Goal: Transaction & Acquisition: Download file/media

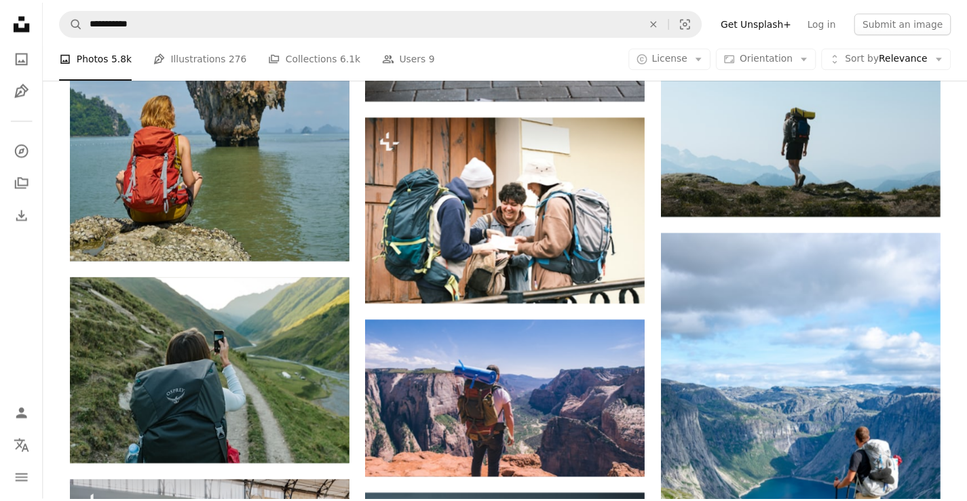
scroll to position [0, 257]
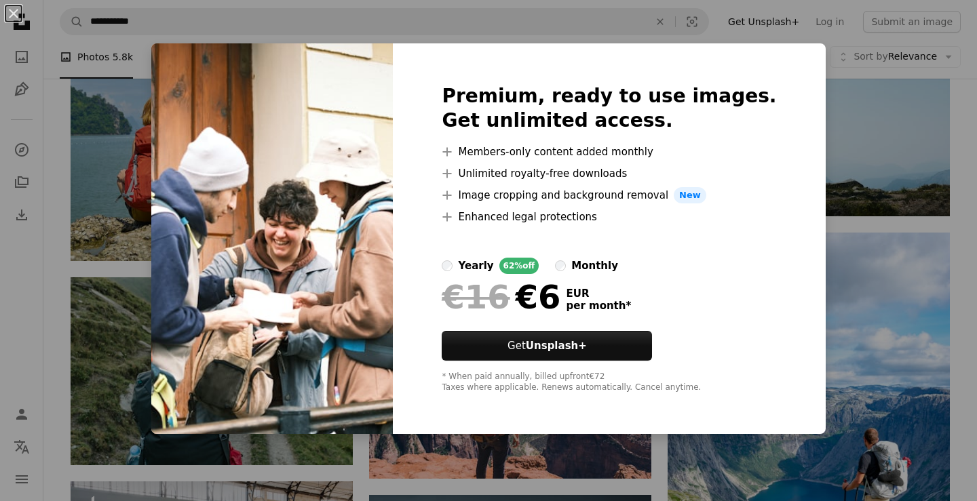
click at [149, 69] on div "An X shape Premium, ready to use images. Get unlimited access. A plus sign Memb…" at bounding box center [488, 250] width 977 height 501
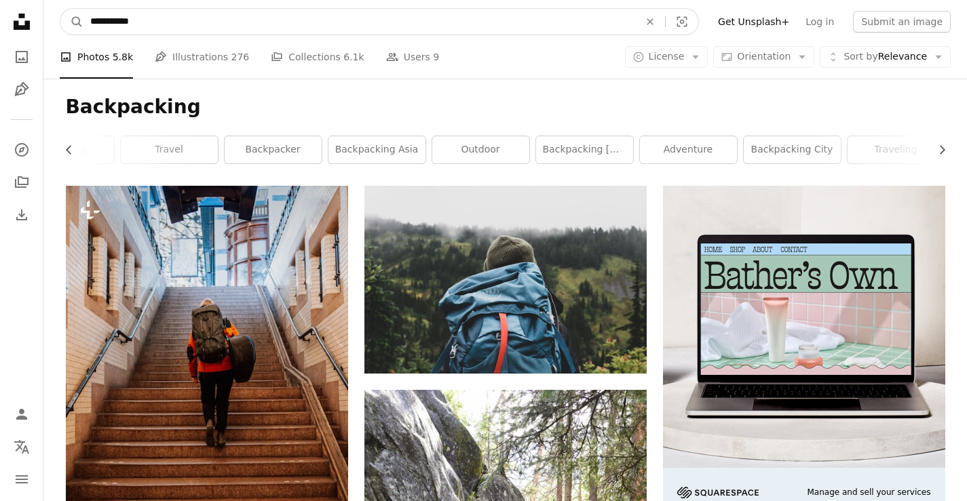
drag, startPoint x: 192, startPoint y: 21, endPoint x: 0, endPoint y: -24, distance: 197.2
type input "**********"
click button "A magnifying glass" at bounding box center [71, 22] width 23 height 26
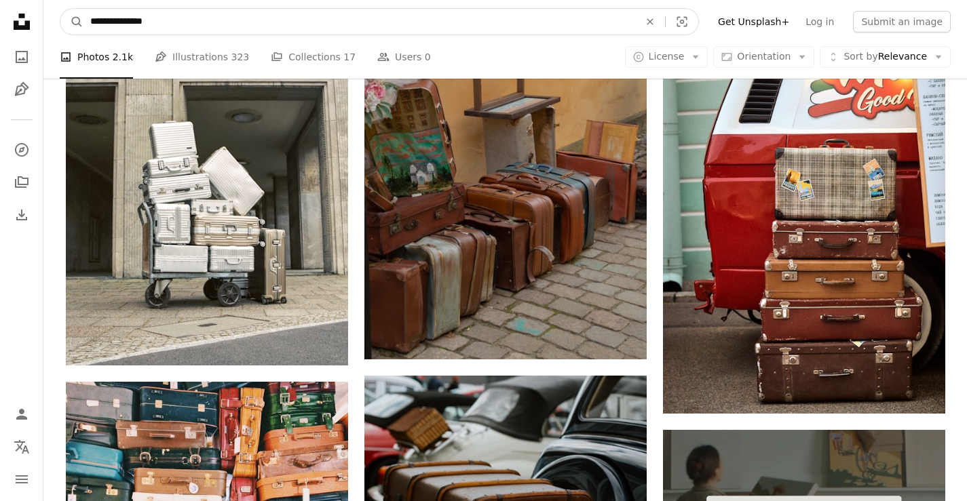
scroll to position [4891, 0]
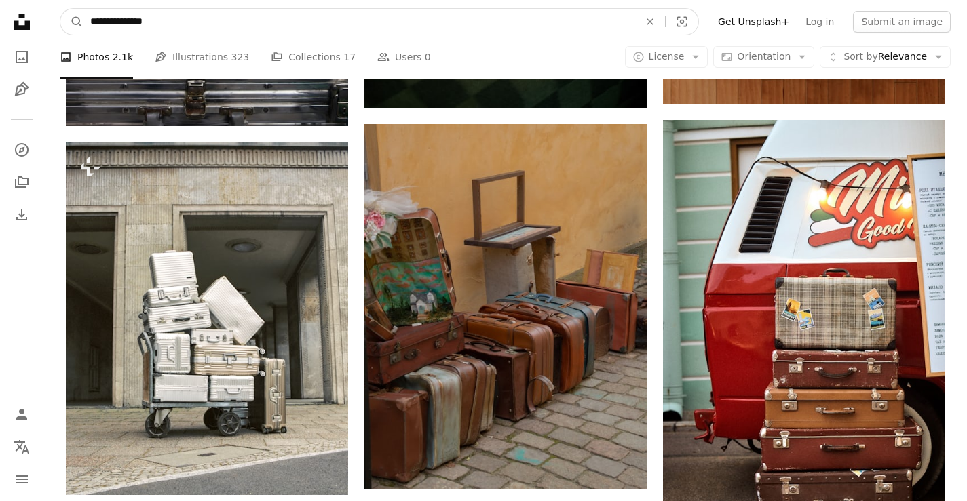
drag, startPoint x: 175, startPoint y: 23, endPoint x: 0, endPoint y: -9, distance: 178.0
type input "********"
click at [60, 9] on button "A magnifying glass" at bounding box center [71, 22] width 23 height 26
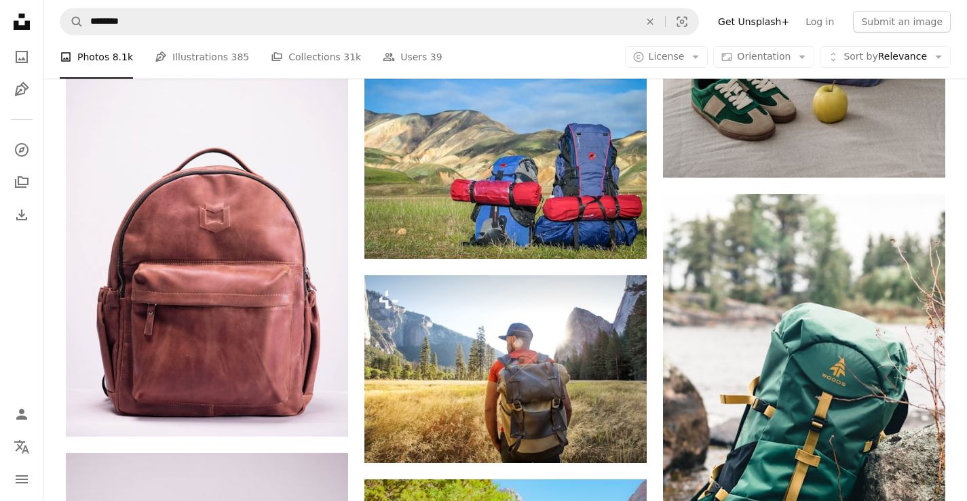
scroll to position [950, 0]
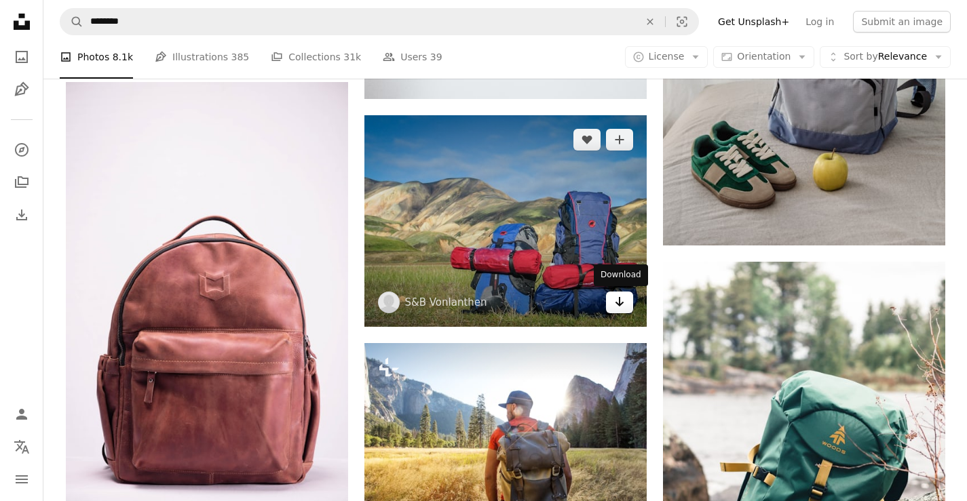
click at [621, 305] on icon "Arrow pointing down" at bounding box center [619, 302] width 11 height 16
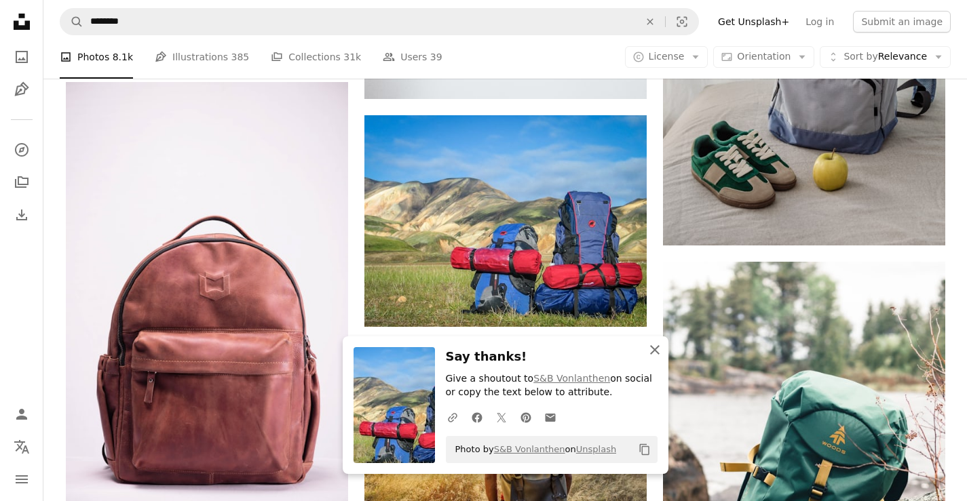
click at [655, 349] on icon "button" at bounding box center [654, 349] width 9 height 9
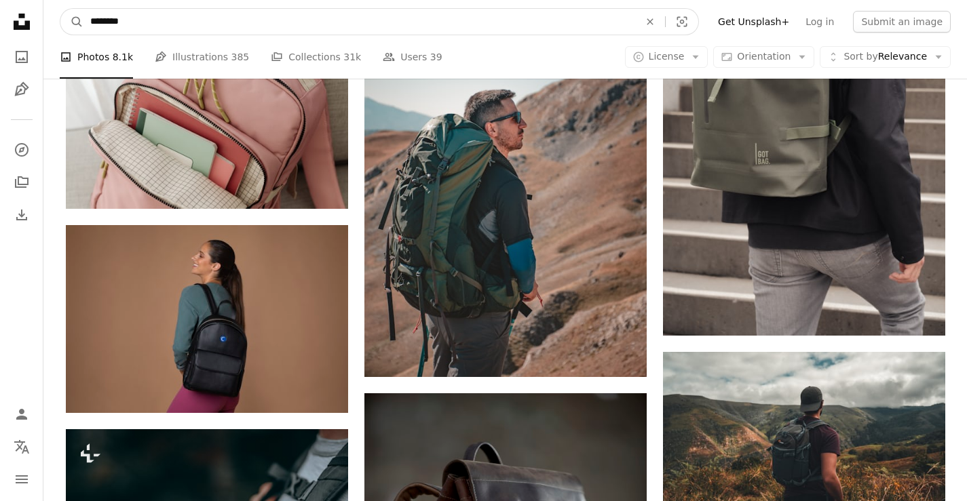
scroll to position [19155, 0]
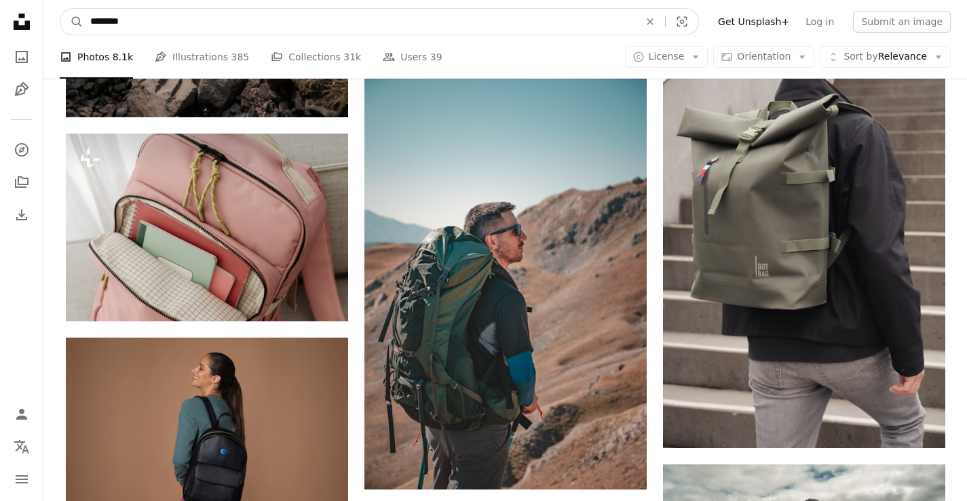
drag, startPoint x: 174, startPoint y: 14, endPoint x: 0, endPoint y: -9, distance: 176.0
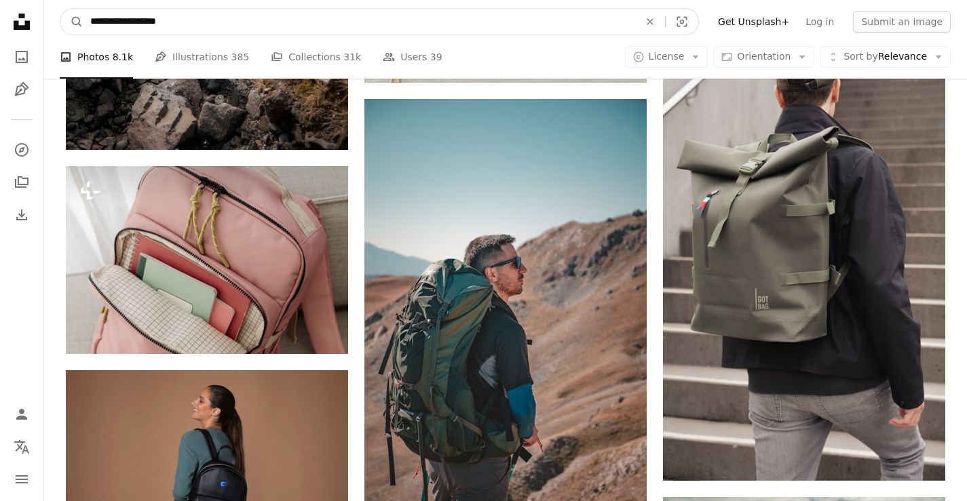
type input "**********"
click button "A magnifying glass" at bounding box center [71, 22] width 23 height 26
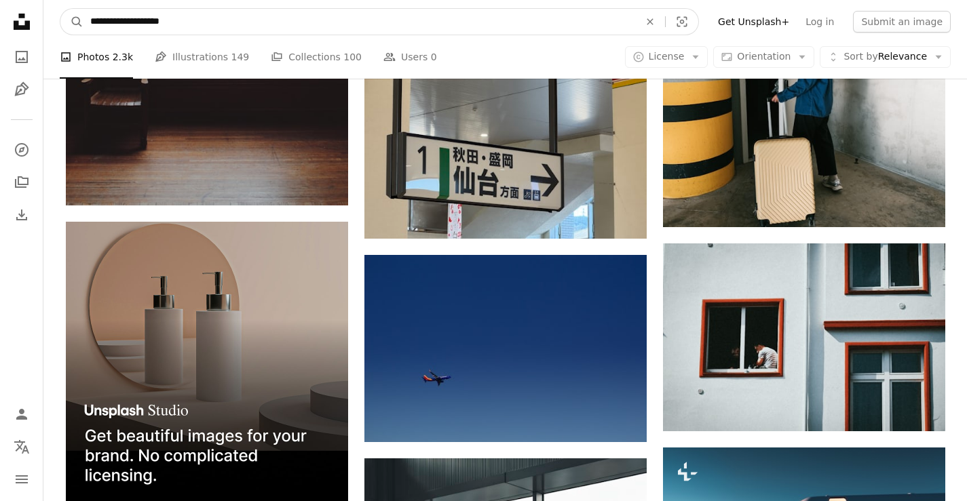
scroll to position [2352, 0]
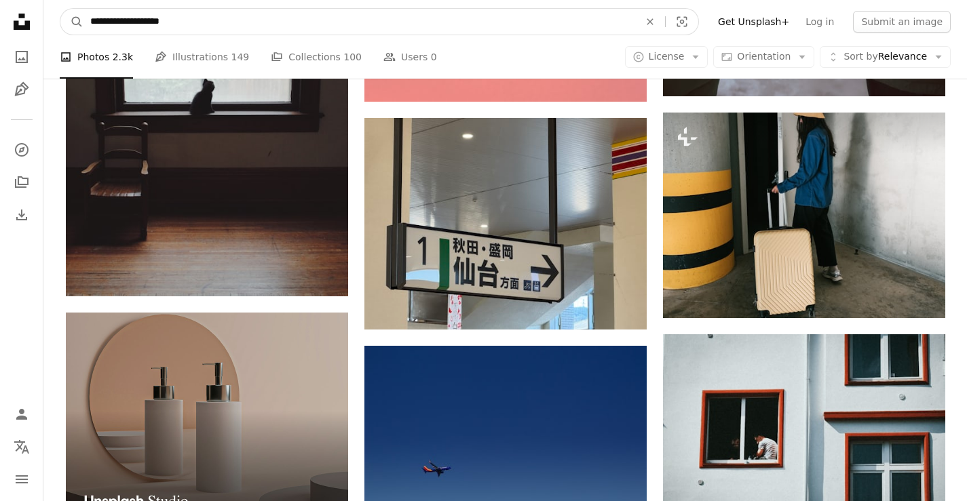
drag, startPoint x: 205, startPoint y: 28, endPoint x: 0, endPoint y: -5, distance: 207.6
type input "**********"
click at [60, 9] on button "A magnifying glass" at bounding box center [71, 22] width 23 height 26
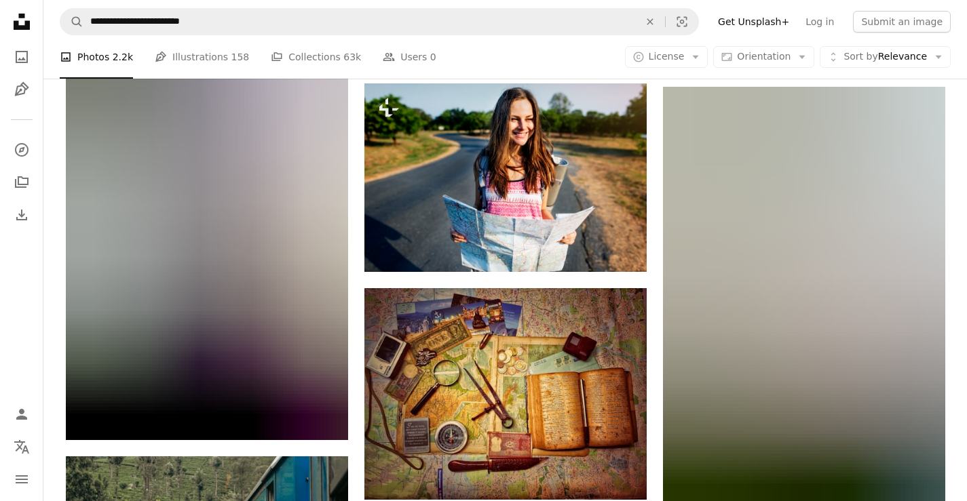
scroll to position [21846, 0]
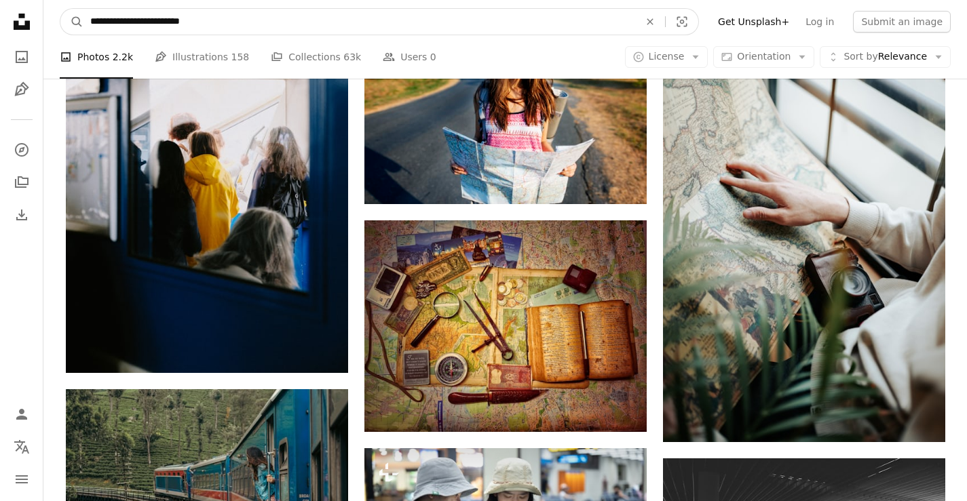
drag, startPoint x: 216, startPoint y: 22, endPoint x: 0, endPoint y: -16, distance: 219.7
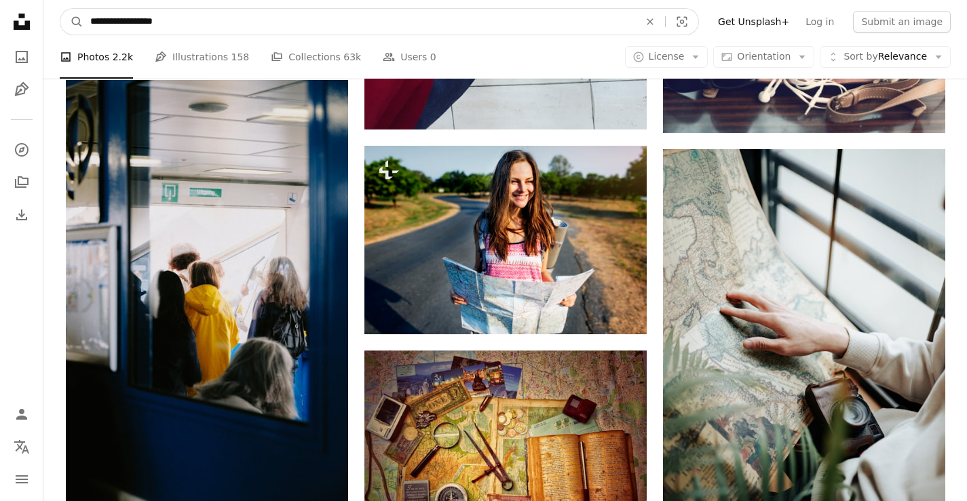
type input "**********"
click button "A magnifying glass" at bounding box center [71, 22] width 23 height 26
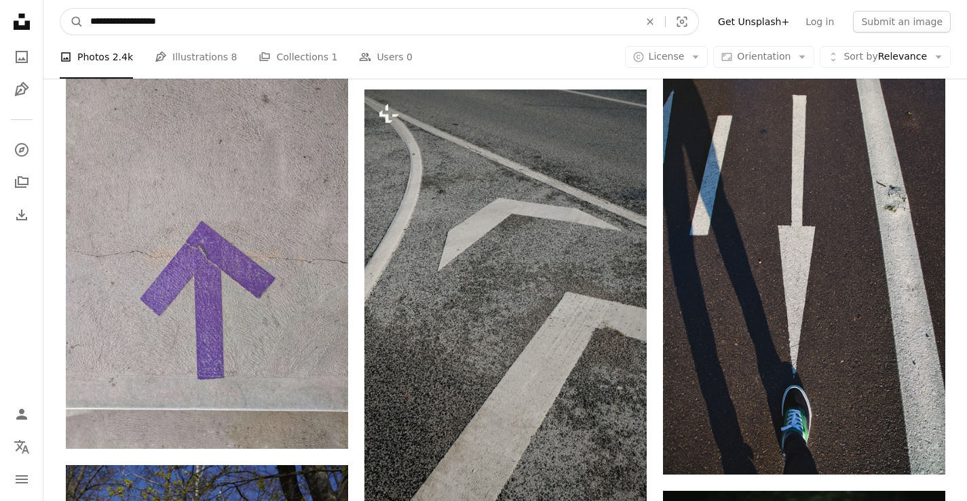
scroll to position [3659, 0]
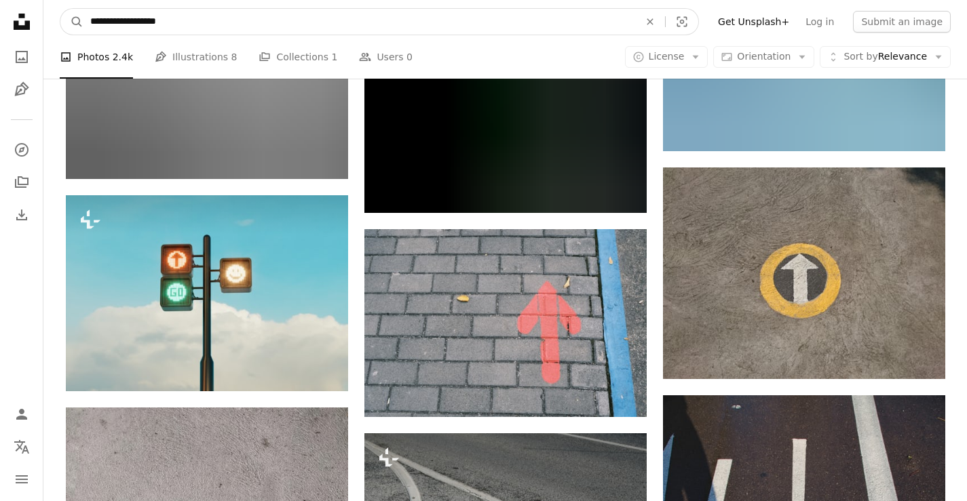
drag, startPoint x: 231, startPoint y: 22, endPoint x: 0, endPoint y: -82, distance: 253.9
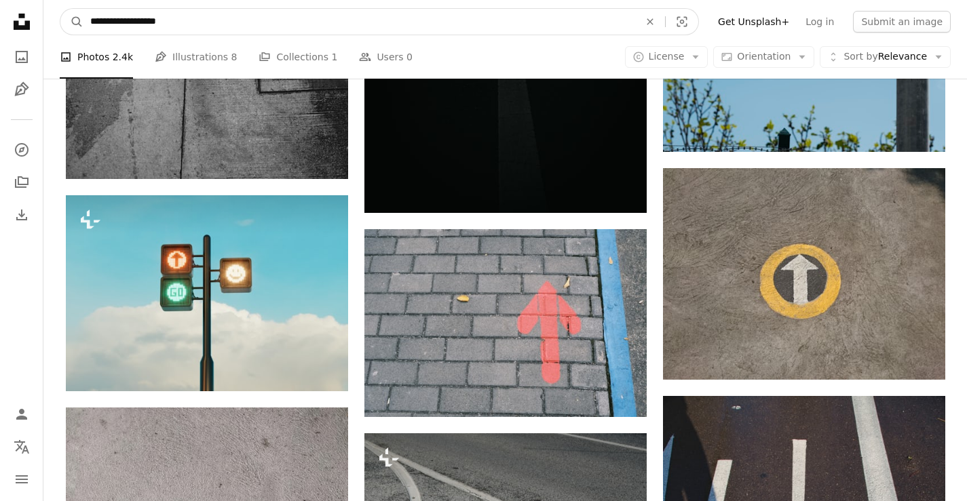
type input "**********"
click button "A magnifying glass" at bounding box center [71, 22] width 23 height 26
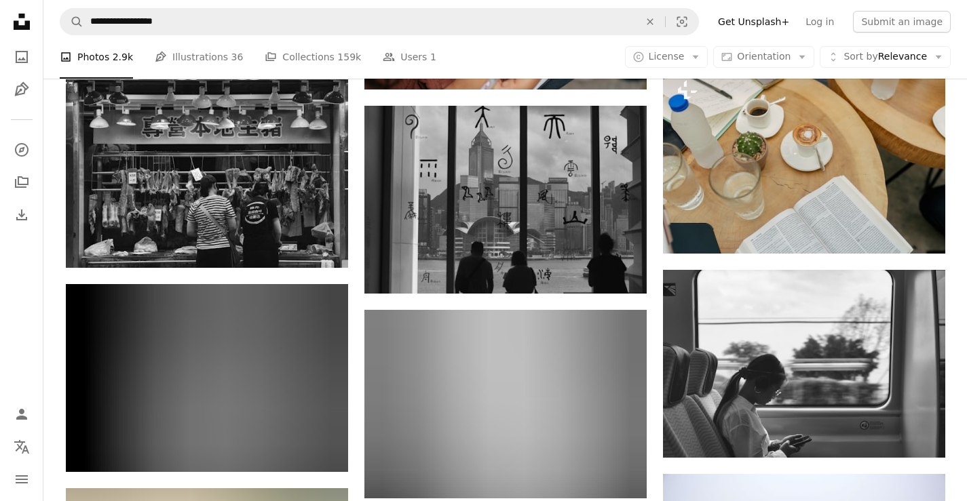
scroll to position [1153, 0]
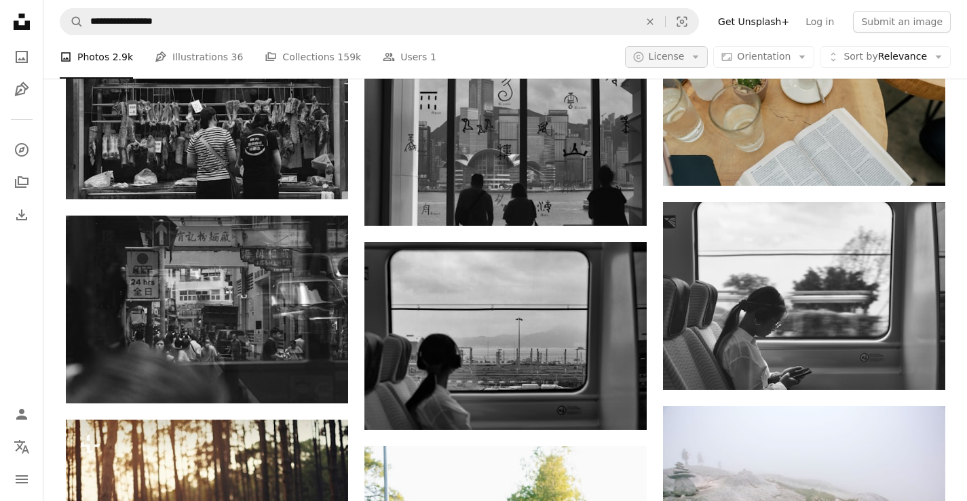
click at [698, 60] on button "A copyright icon © License Arrow down" at bounding box center [666, 57] width 83 height 22
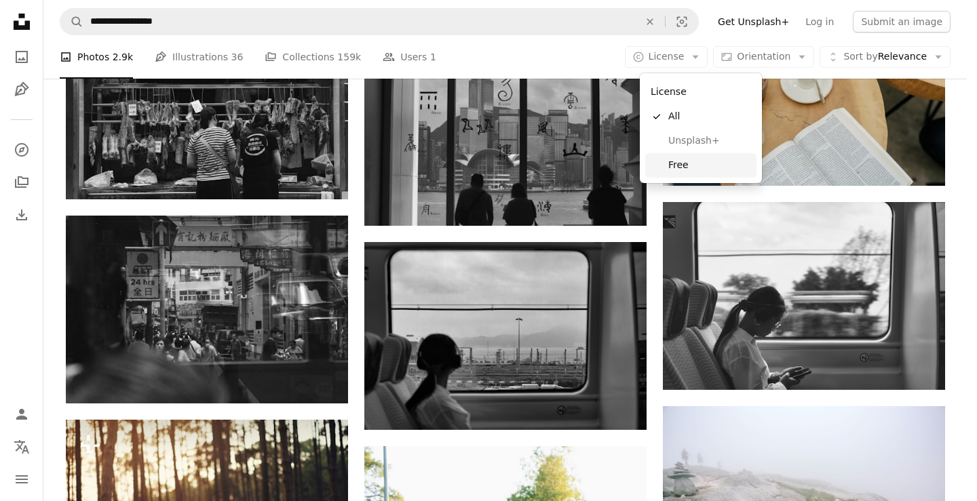
click at [711, 161] on span "Free" at bounding box center [709, 166] width 83 height 14
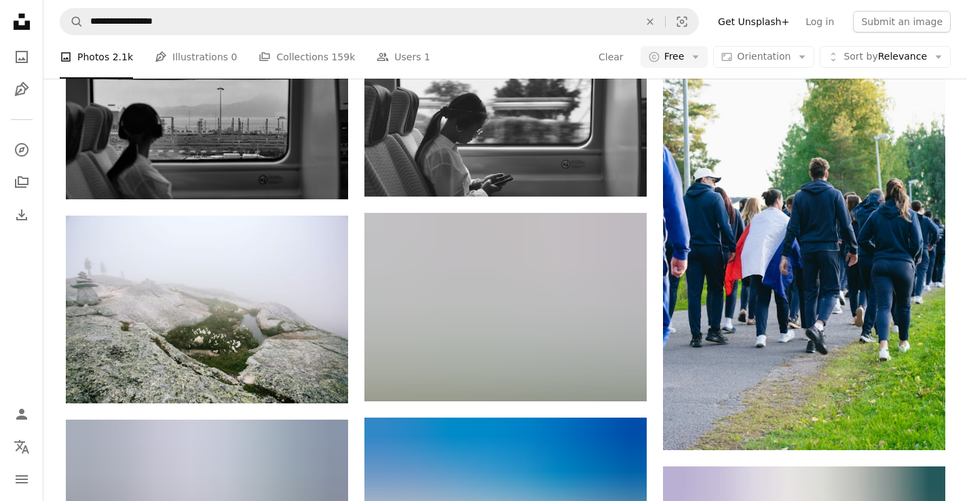
scroll to position [5767, 0]
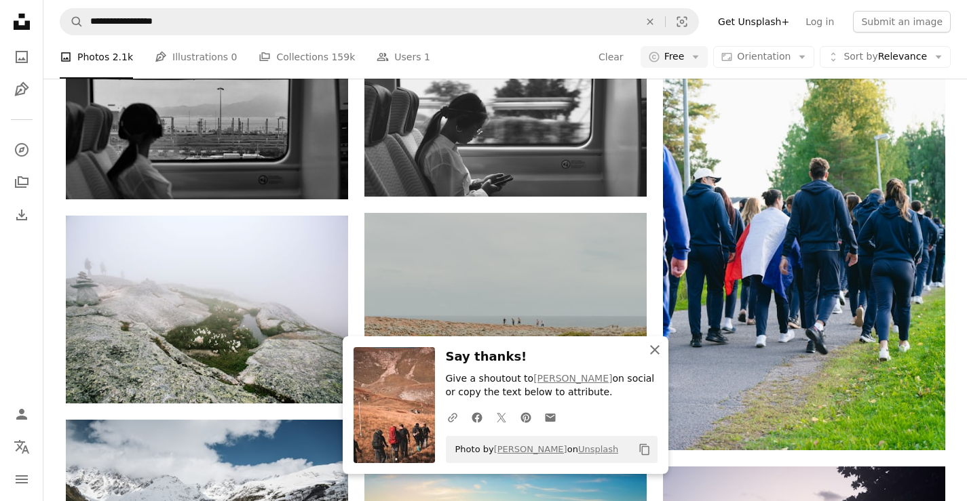
click at [657, 351] on icon "An X shape" at bounding box center [655, 350] width 16 height 16
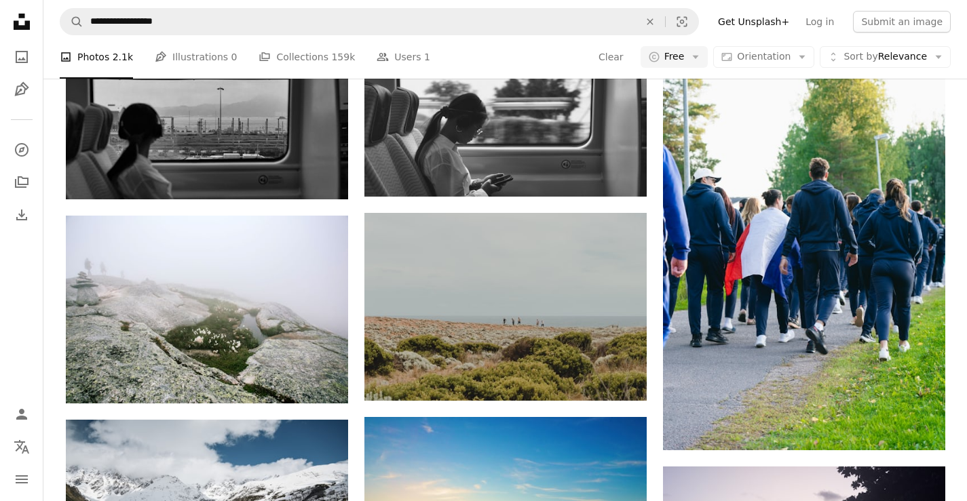
scroll to position [13840, 0]
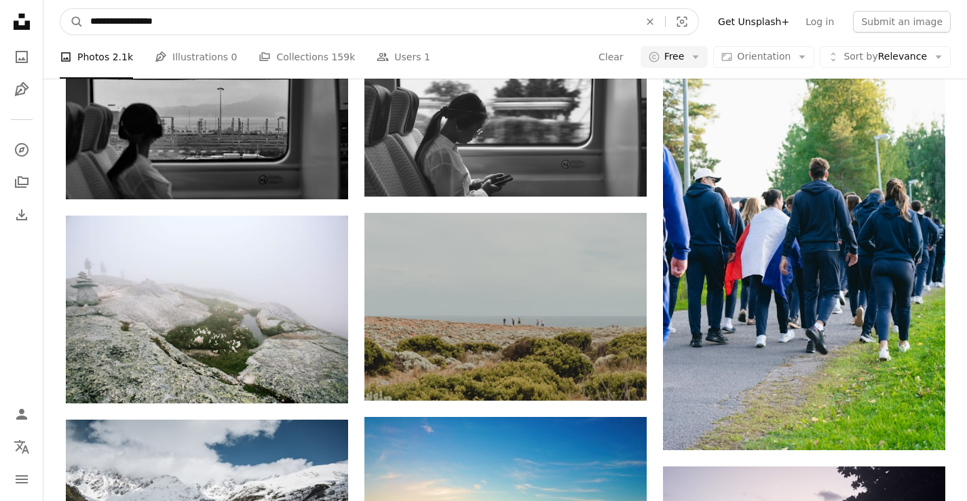
drag, startPoint x: 220, startPoint y: 14, endPoint x: 19, endPoint y: 12, distance: 200.8
type input "**********"
click at [60, 9] on button "A magnifying glass" at bounding box center [71, 22] width 23 height 26
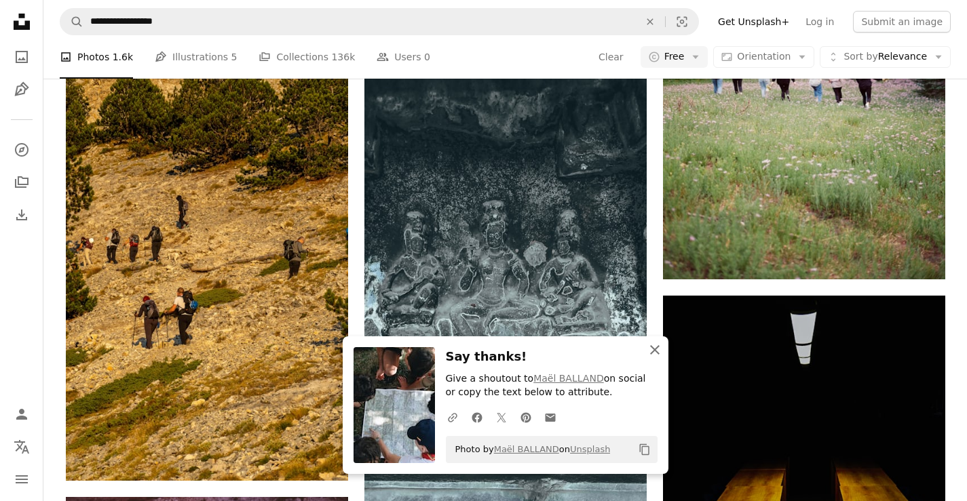
click at [654, 347] on icon "An X shape" at bounding box center [655, 350] width 16 height 16
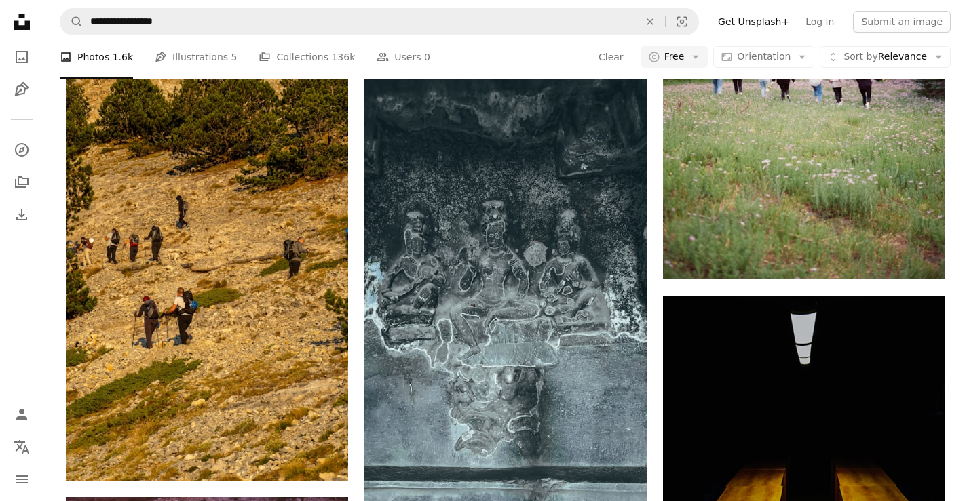
scroll to position [4274, 0]
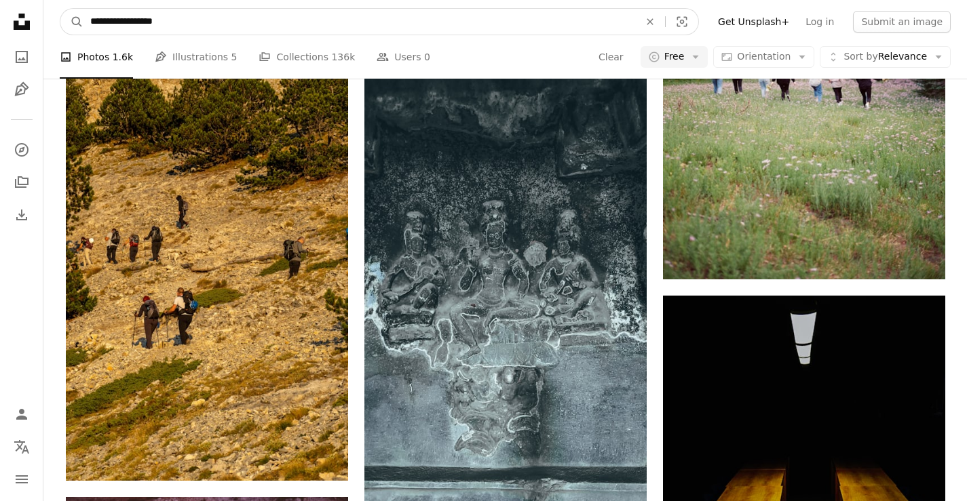
drag, startPoint x: 220, startPoint y: 25, endPoint x: 0, endPoint y: -18, distance: 224.6
type input "**********"
click button "A magnifying glass" at bounding box center [71, 22] width 23 height 26
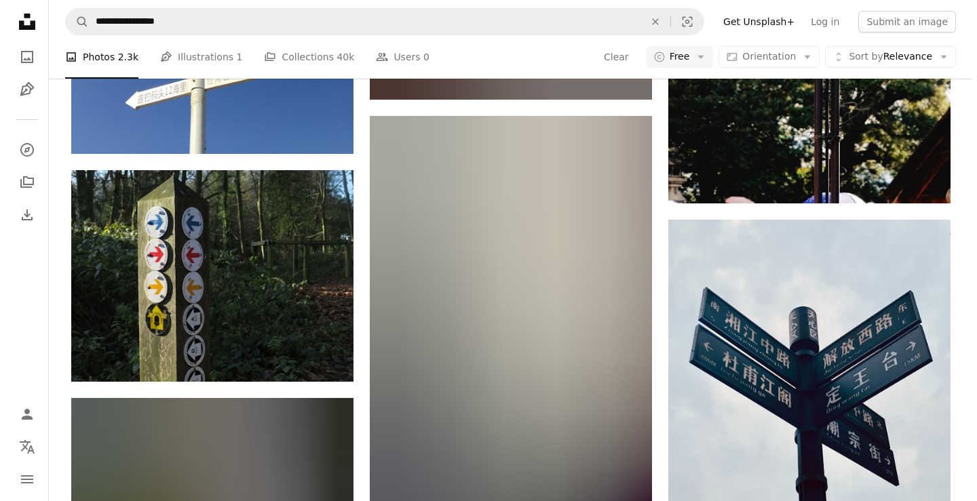
scroll to position [4885, 0]
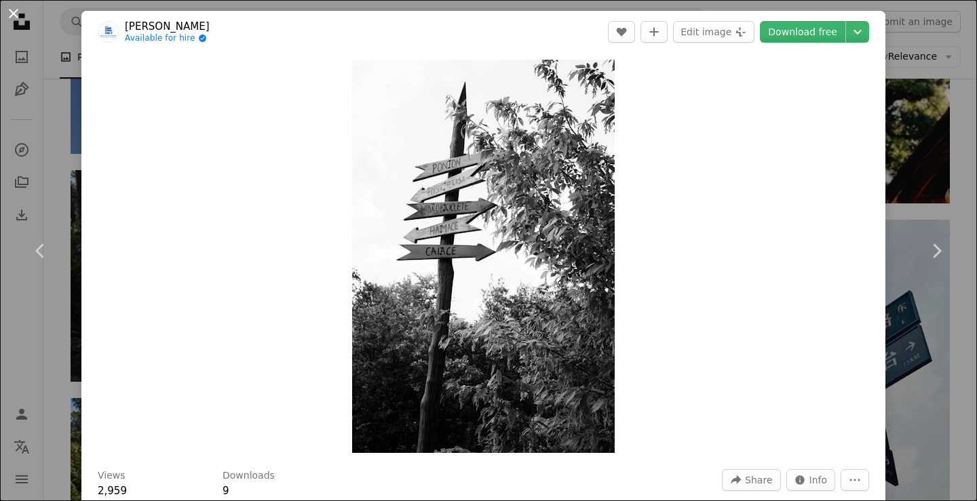
click at [14, 13] on button "An X shape" at bounding box center [13, 13] width 16 height 16
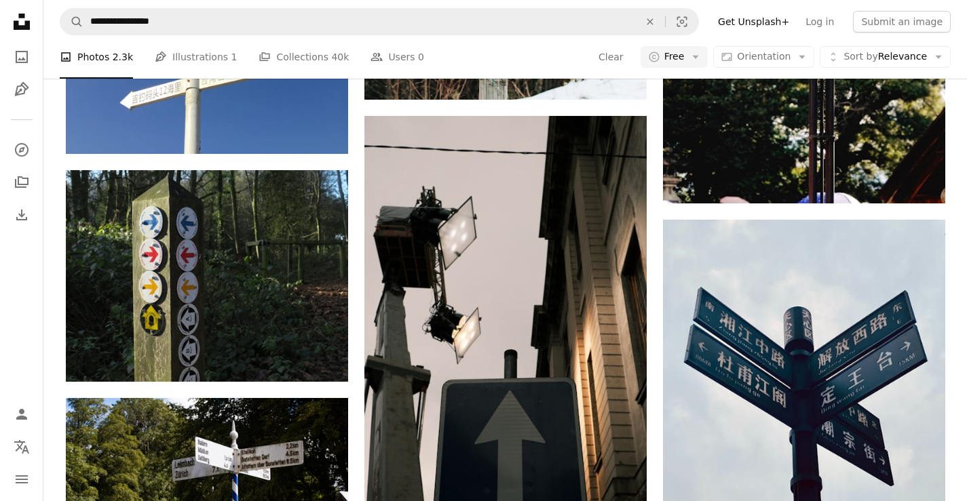
scroll to position [10991, 0]
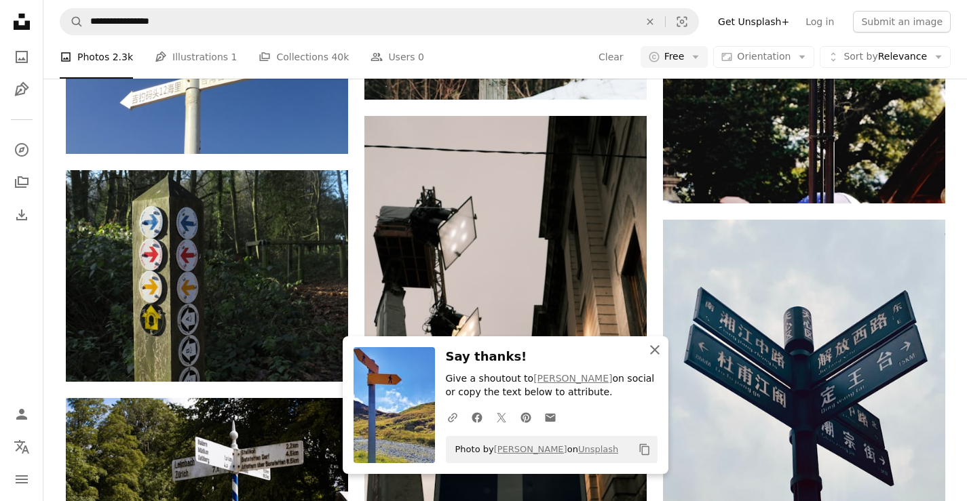
click at [655, 345] on icon "An X shape" at bounding box center [655, 350] width 16 height 16
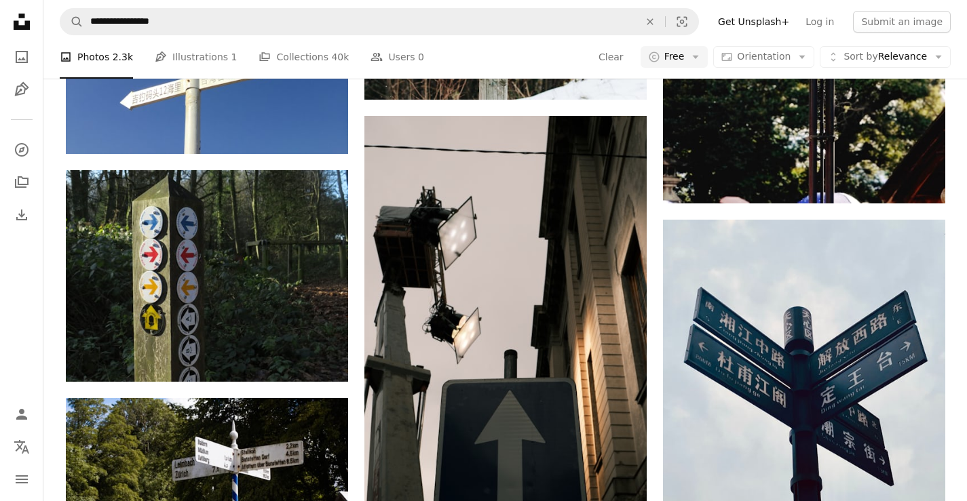
scroll to position [26528, 0]
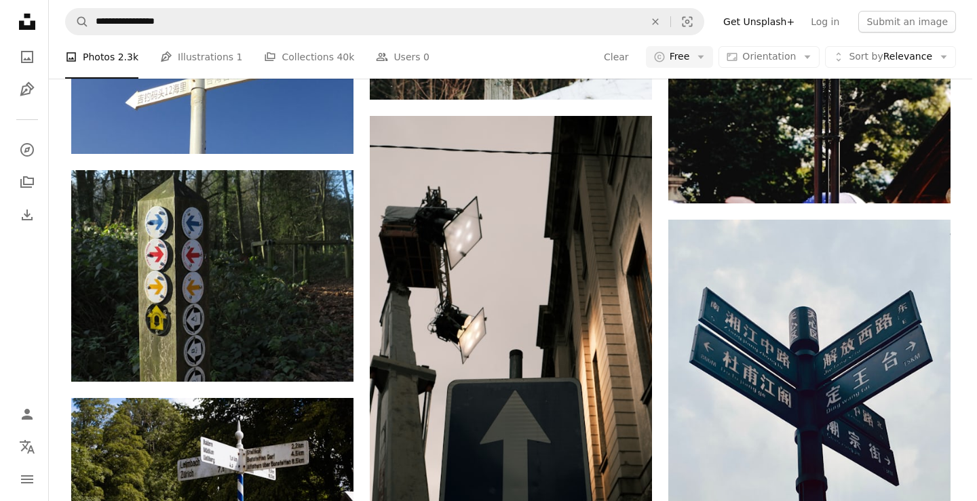
scroll to position [26935, 0]
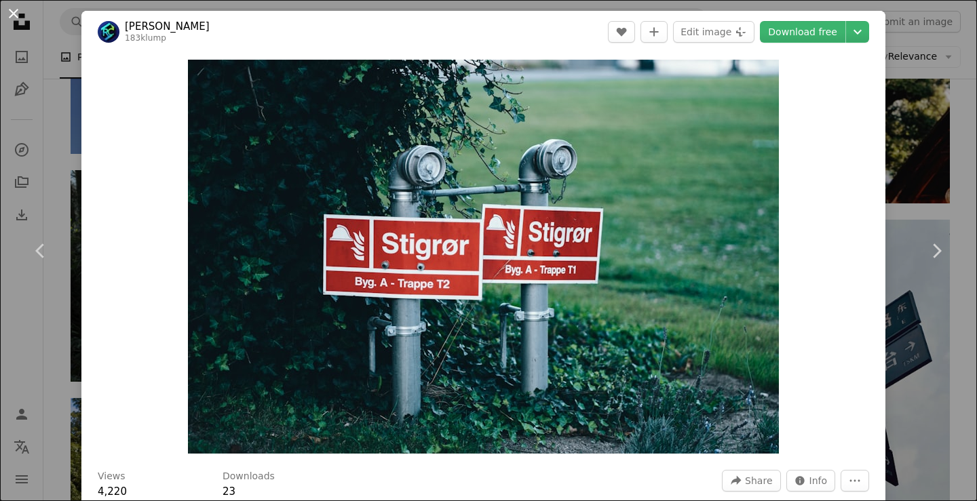
click at [18, 13] on button "An X shape" at bounding box center [13, 13] width 16 height 16
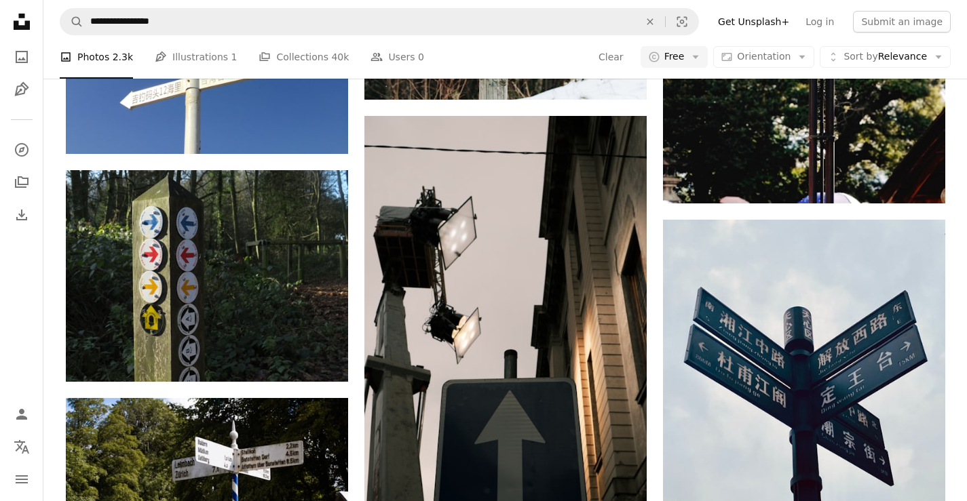
scroll to position [29377, 0]
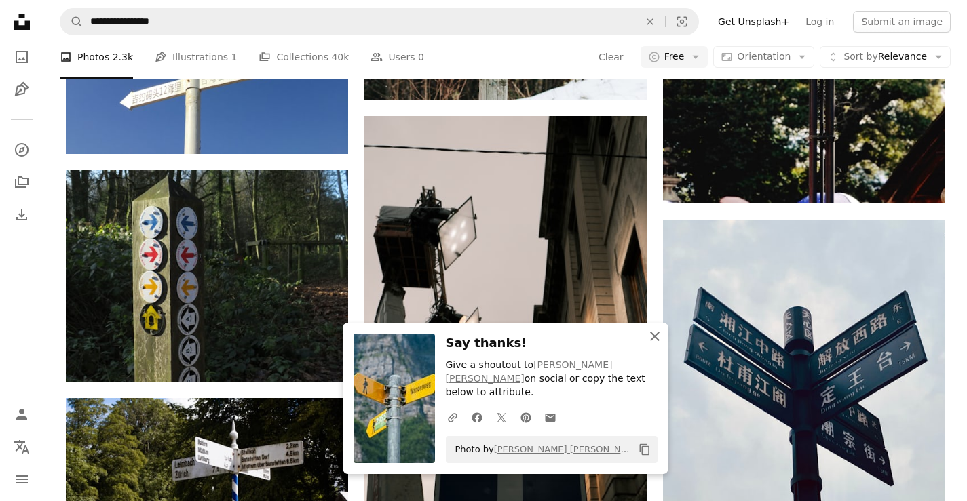
click at [657, 345] on icon "An X shape" at bounding box center [655, 336] width 16 height 16
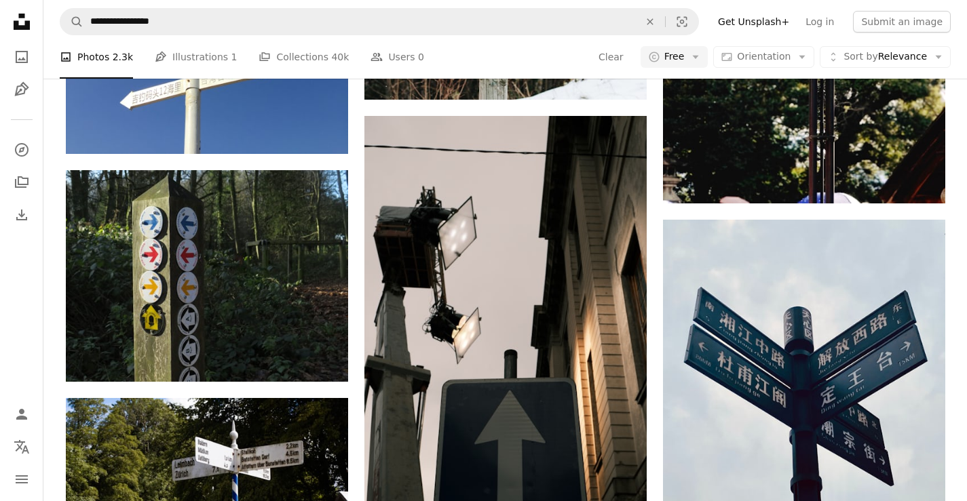
scroll to position [30123, 0]
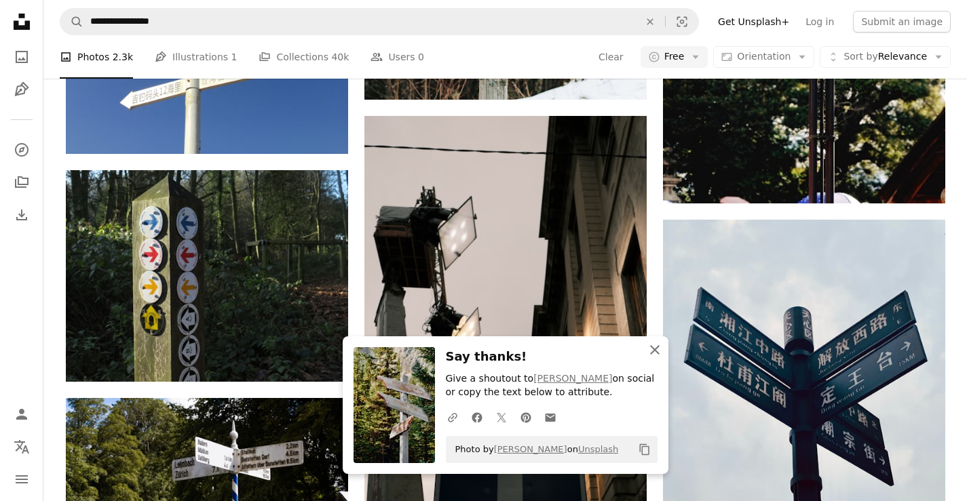
click at [653, 353] on icon "An X shape" at bounding box center [655, 350] width 16 height 16
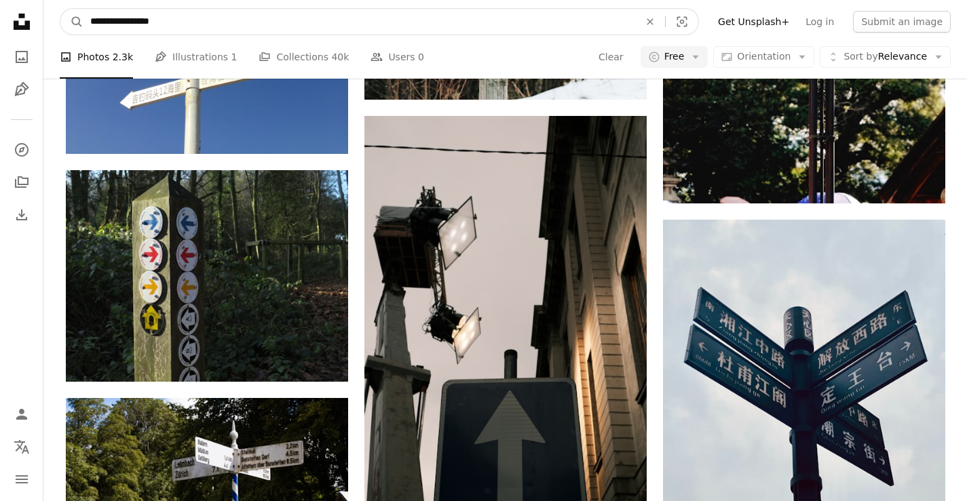
scroll to position [32190, 0]
drag, startPoint x: 171, startPoint y: 24, endPoint x: 0, endPoint y: 7, distance: 171.9
type input "**********"
click button "A magnifying glass" at bounding box center [71, 22] width 23 height 26
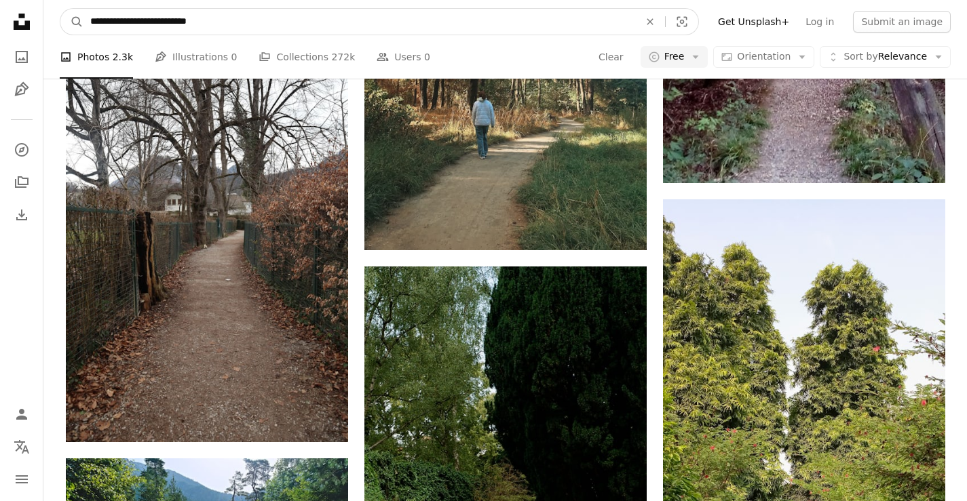
scroll to position [1704, 0]
drag, startPoint x: 226, startPoint y: 21, endPoint x: 0, endPoint y: -58, distance: 239.2
type input "**********"
click button "A magnifying glass" at bounding box center [71, 22] width 23 height 26
